Goal: Information Seeking & Learning: Learn about a topic

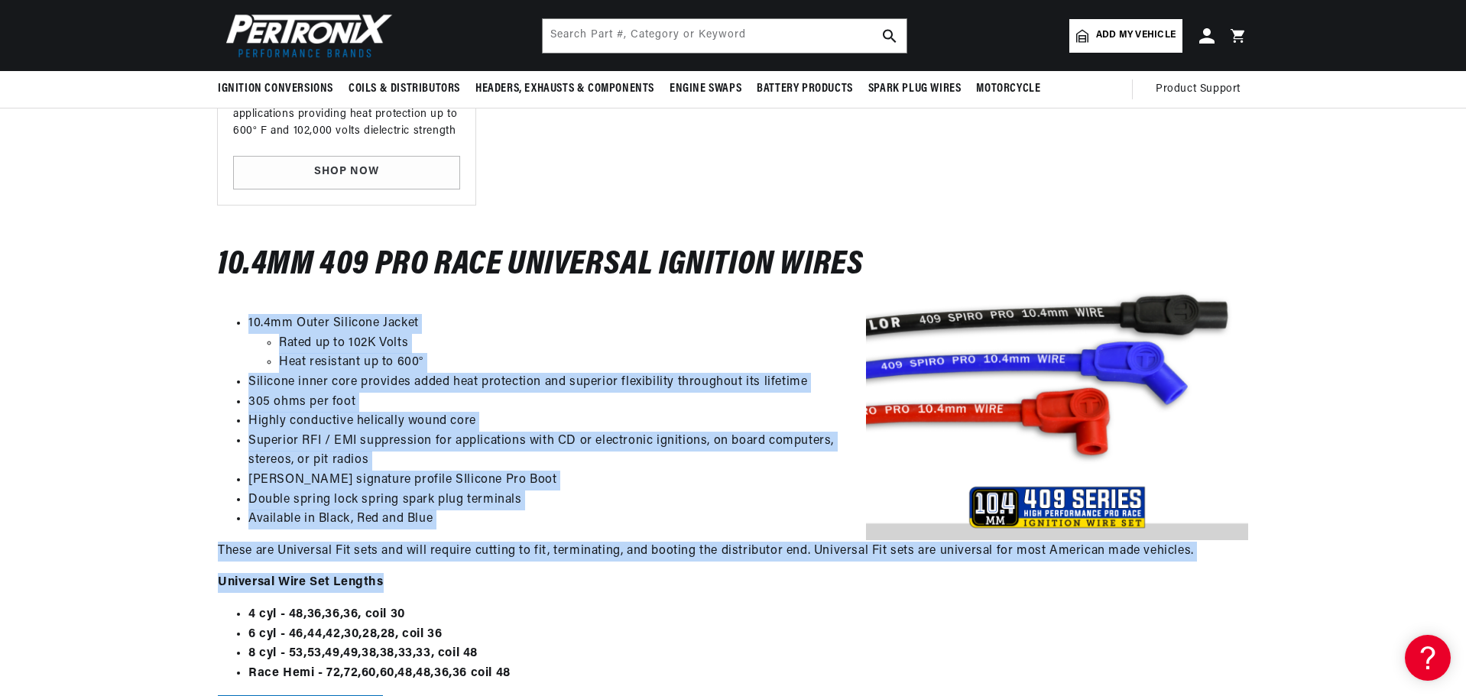
scroll to position [0, 1909]
drag, startPoint x: 228, startPoint y: 320, endPoint x: 1196, endPoint y: 556, distance: 996.6
click at [1196, 556] on div "10.4MM 409 Pro Race Universal Ignition Wires 10.4mm Outer Silicone Jacket Rated…" at bounding box center [733, 490] width 1030 height 479
copy div "10.4mm Outer Silicone Jacket Rated up to 102K Volts Heat resistant up to 600° S…"
